Goal: Task Accomplishment & Management: Complete application form

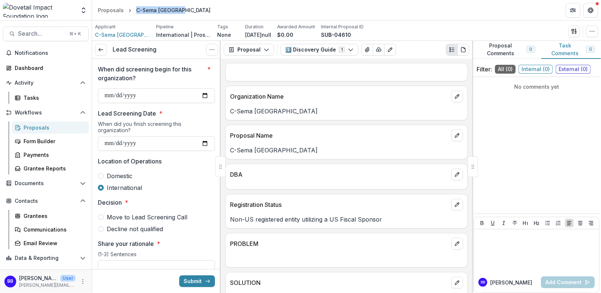
scroll to position [46, 0]
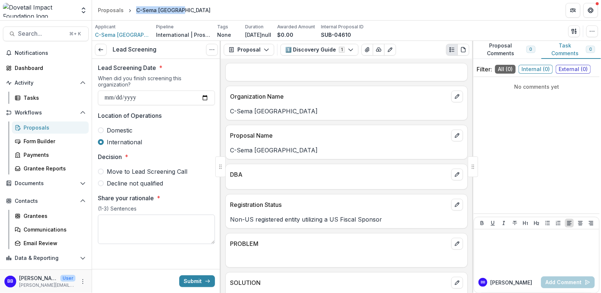
click at [141, 221] on textarea "Share your rationale *" at bounding box center [156, 229] width 117 height 29
click at [128, 169] on span "Move to Lead Screening Call" at bounding box center [147, 171] width 81 height 9
click at [193, 219] on textarea "**********" at bounding box center [156, 229] width 117 height 29
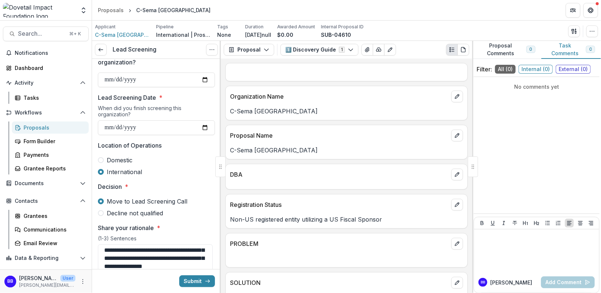
scroll to position [0, 0]
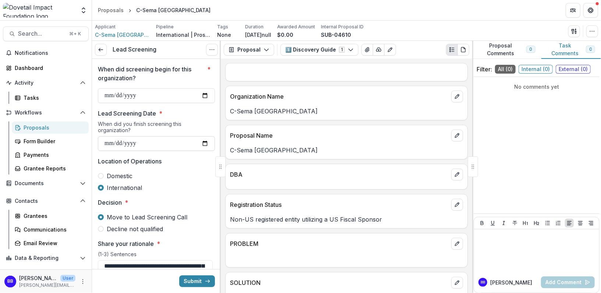
type textarea "**********"
click at [176, 143] on input "Lead Screening Date *" at bounding box center [156, 143] width 117 height 15
click at [203, 138] on input "Lead Screening Date *" at bounding box center [156, 143] width 117 height 15
click at [203, 140] on input "Lead Screening Date *" at bounding box center [156, 143] width 117 height 15
type input "**********"
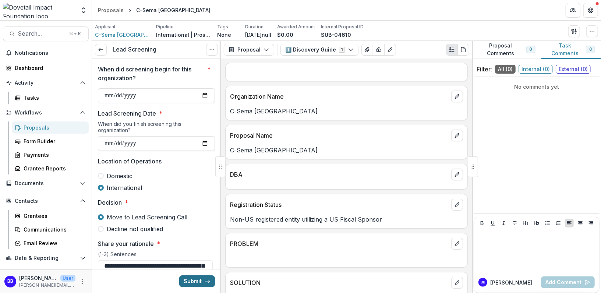
click at [195, 283] on button "Submit" at bounding box center [197, 282] width 36 height 12
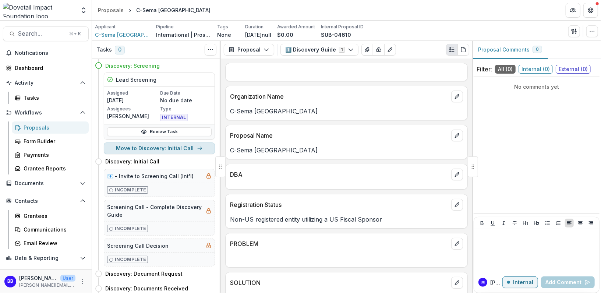
click at [153, 151] on button "Move to Discovery: Initial Call" at bounding box center [159, 149] width 111 height 12
select select "**********"
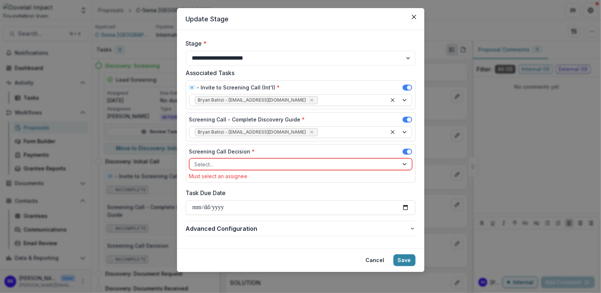
scroll to position [16, 0]
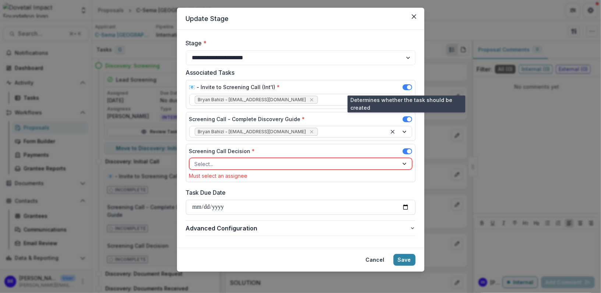
click at [407, 87] on span at bounding box center [409, 87] width 4 height 4
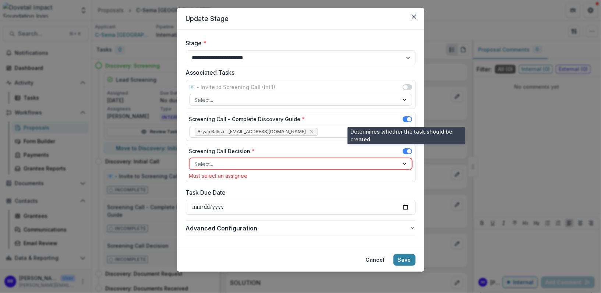
click at [406, 117] on span at bounding box center [408, 119] width 10 height 6
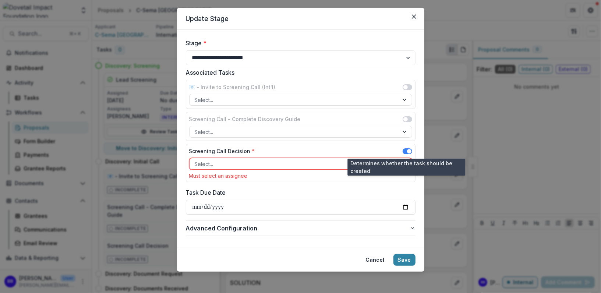
click at [407, 150] on span at bounding box center [409, 151] width 4 height 4
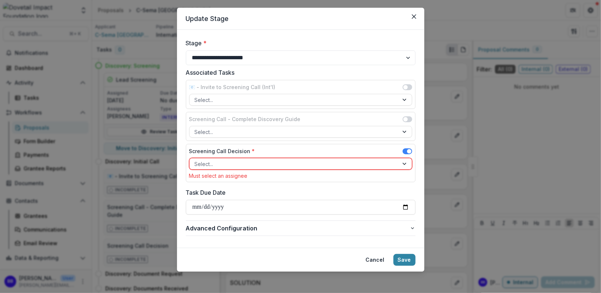
scroll to position [7, 0]
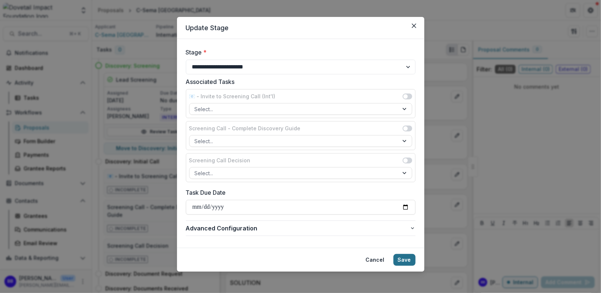
click at [404, 256] on button "Save" at bounding box center [405, 260] width 22 height 12
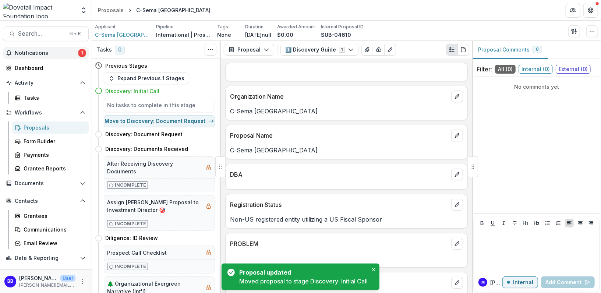
click at [36, 53] on span "Notifications" at bounding box center [47, 53] width 64 height 6
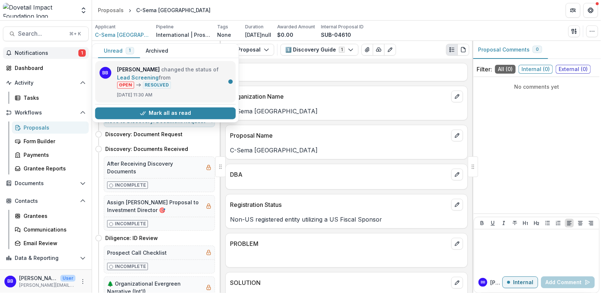
click at [159, 74] on link "Lead Screening" at bounding box center [138, 77] width 42 height 6
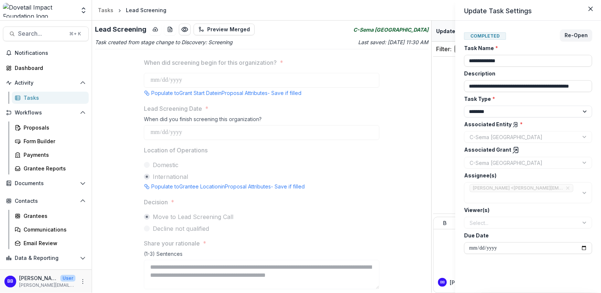
click at [498, 224] on div "Select..." at bounding box center [528, 223] width 128 height 12
